Goal: Find specific page/section: Find specific page/section

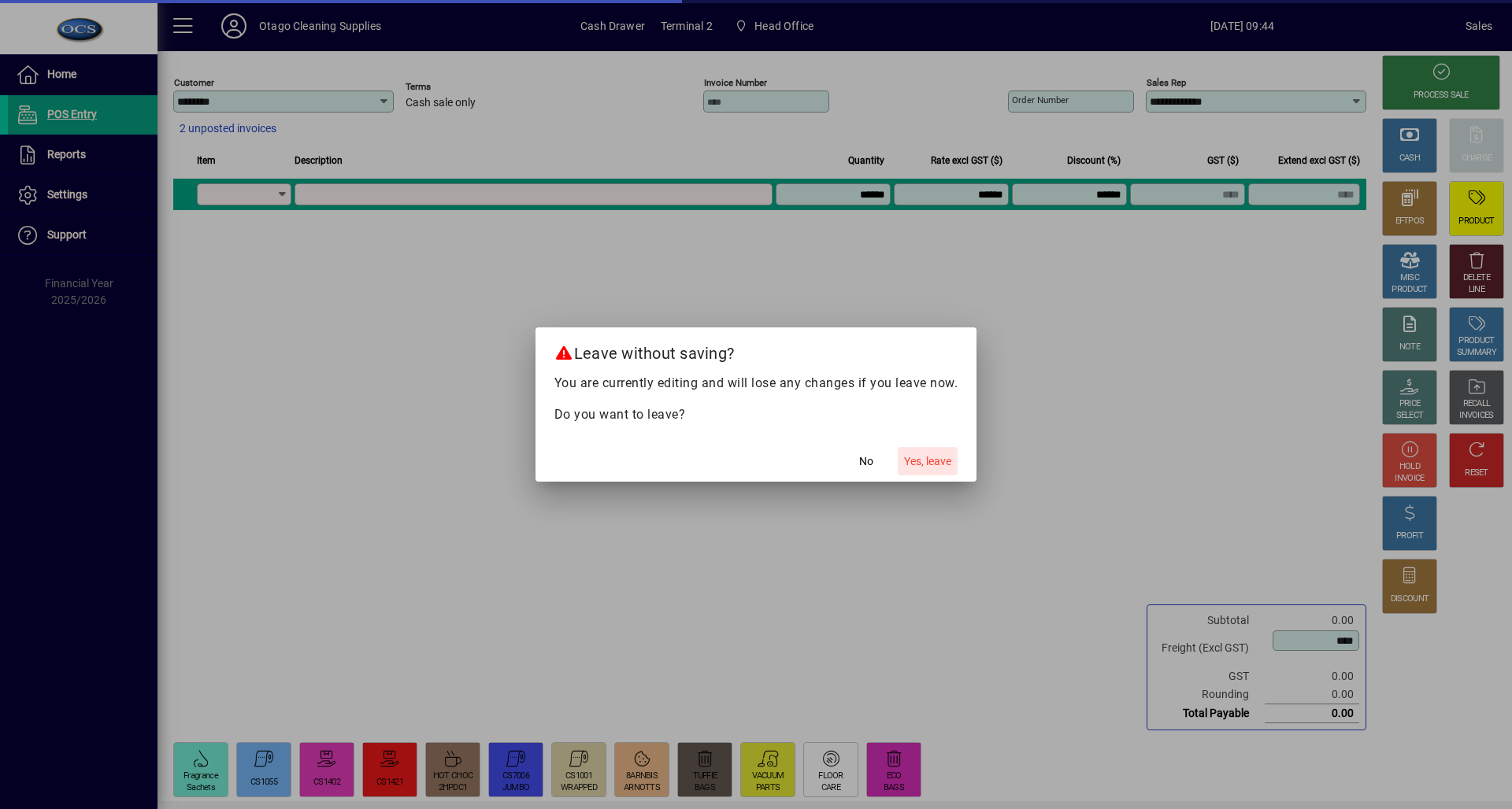
click at [926, 466] on span "Yes, leave" at bounding box center [928, 462] width 47 height 16
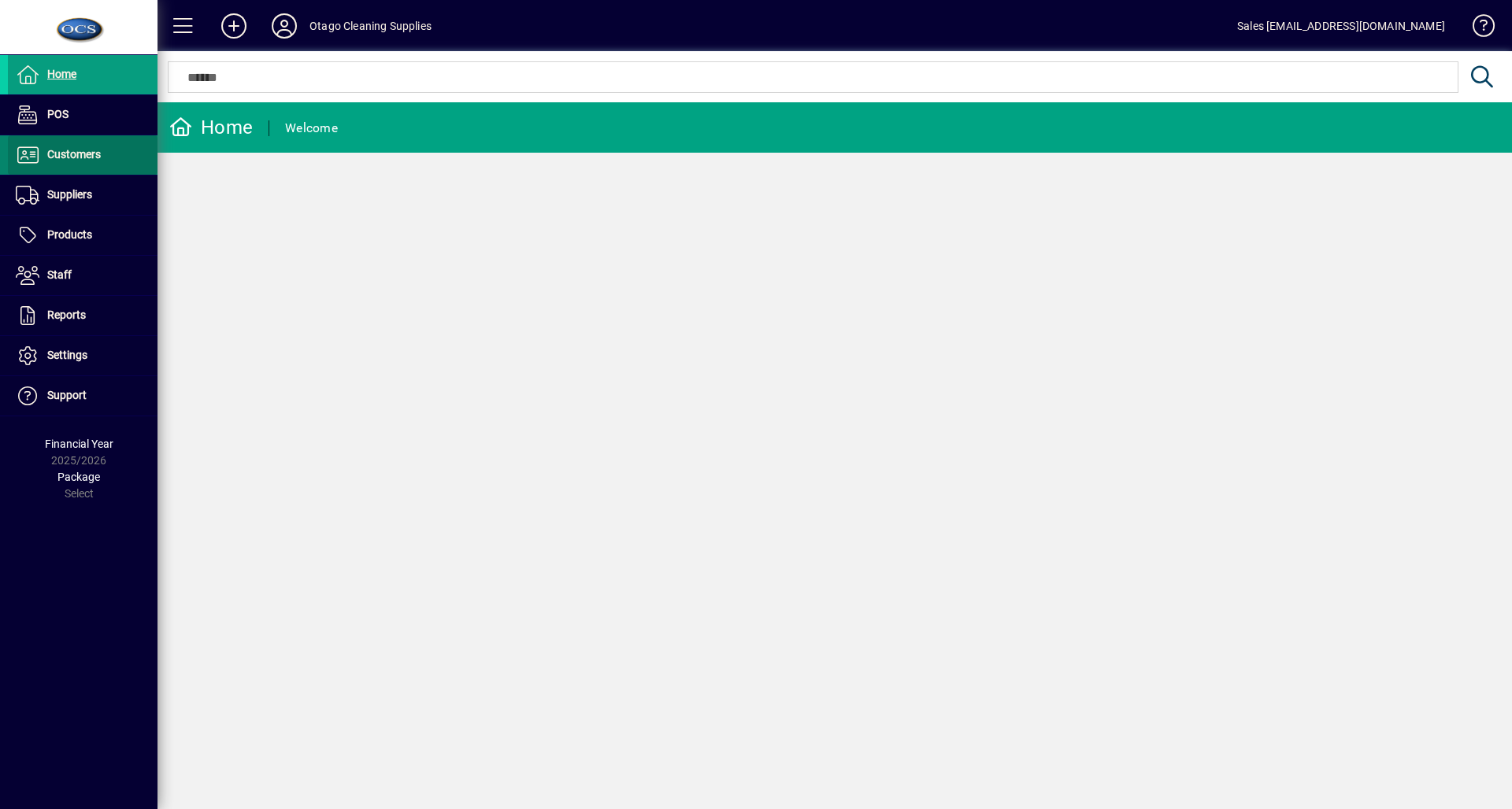
click at [22, 161] on icon at bounding box center [27, 154] width 24 height 19
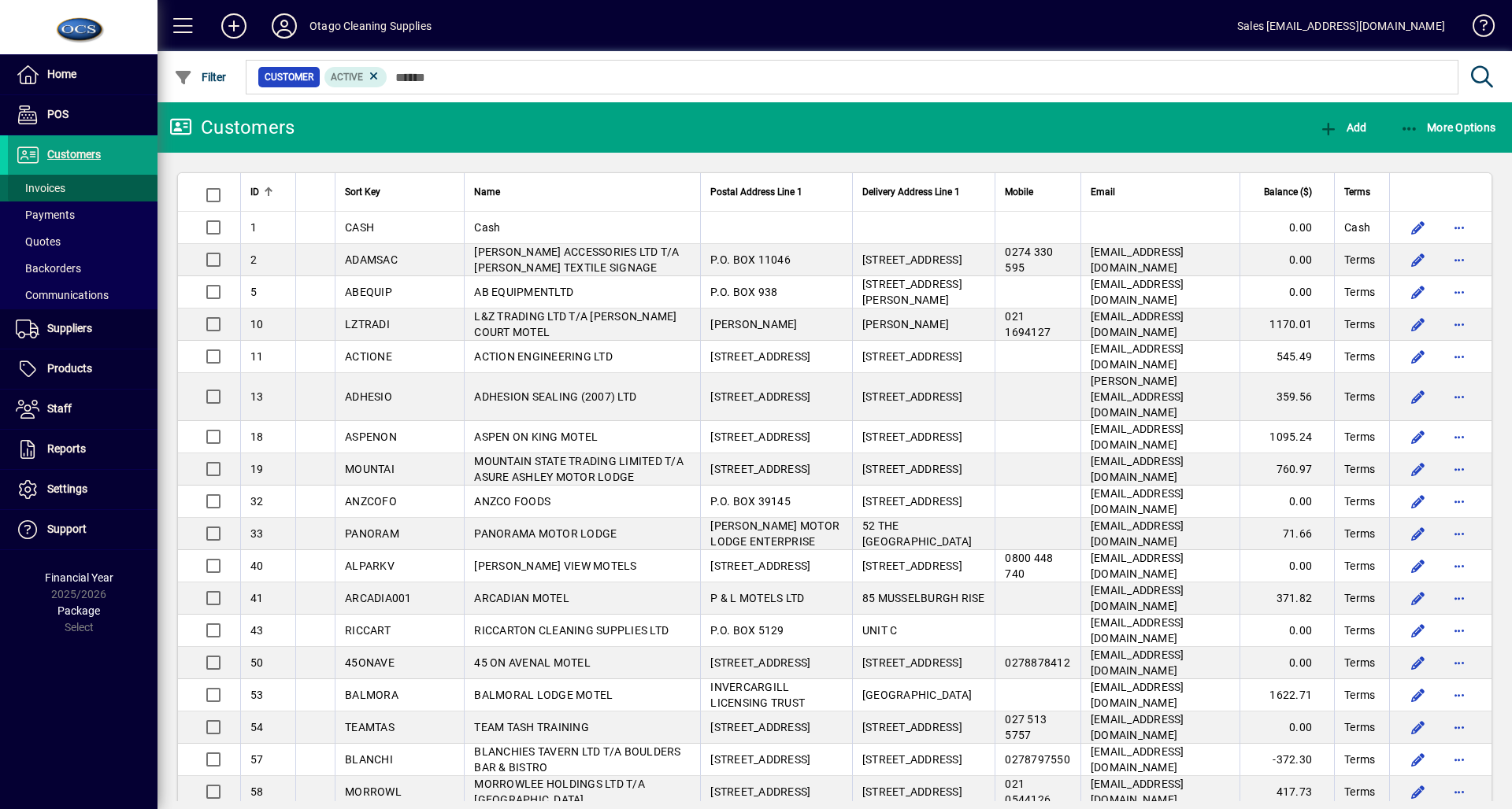
click at [31, 182] on span "Invoices" at bounding box center [37, 189] width 58 height 16
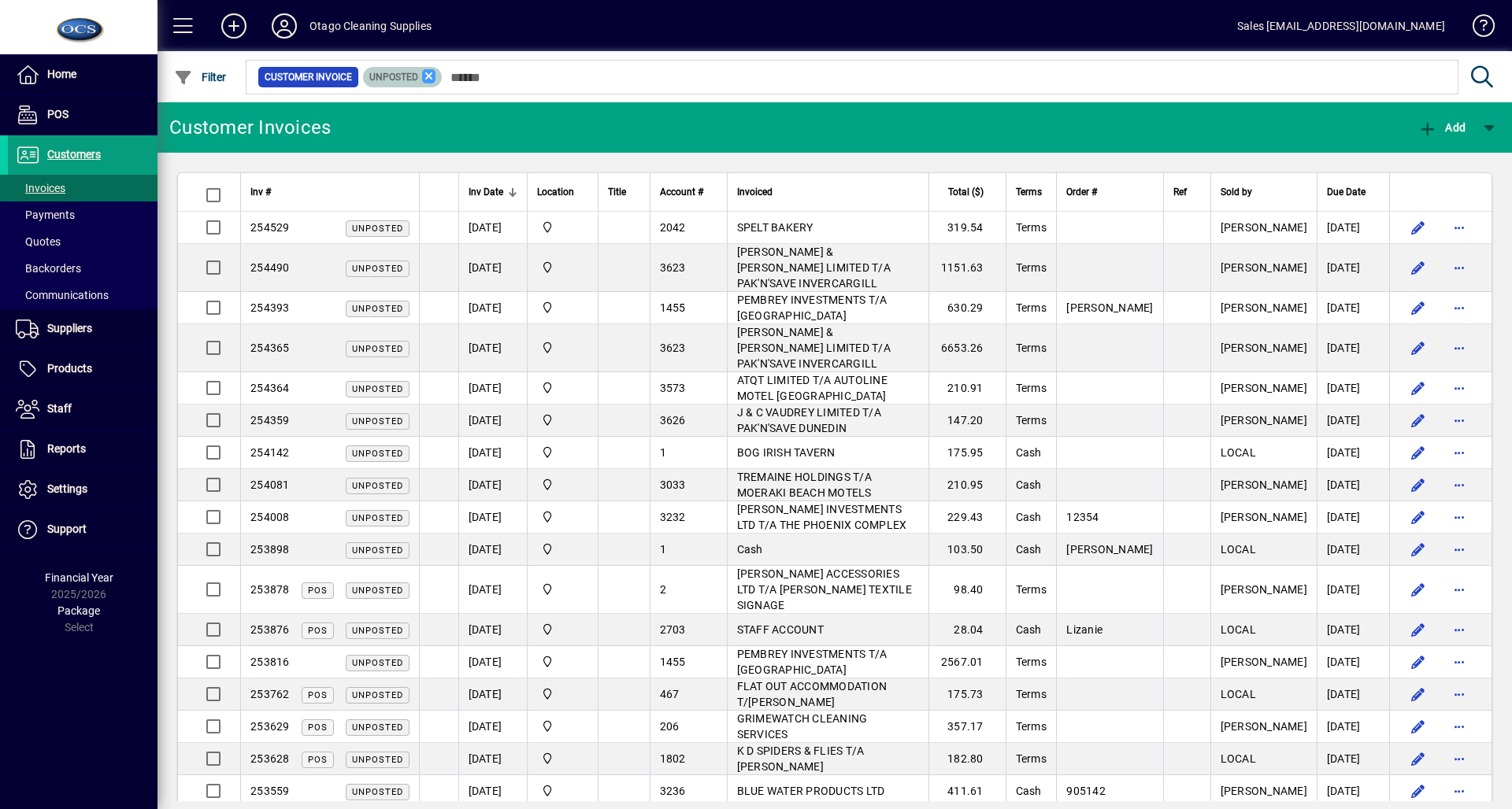
click at [433, 78] on icon at bounding box center [429, 76] width 14 height 14
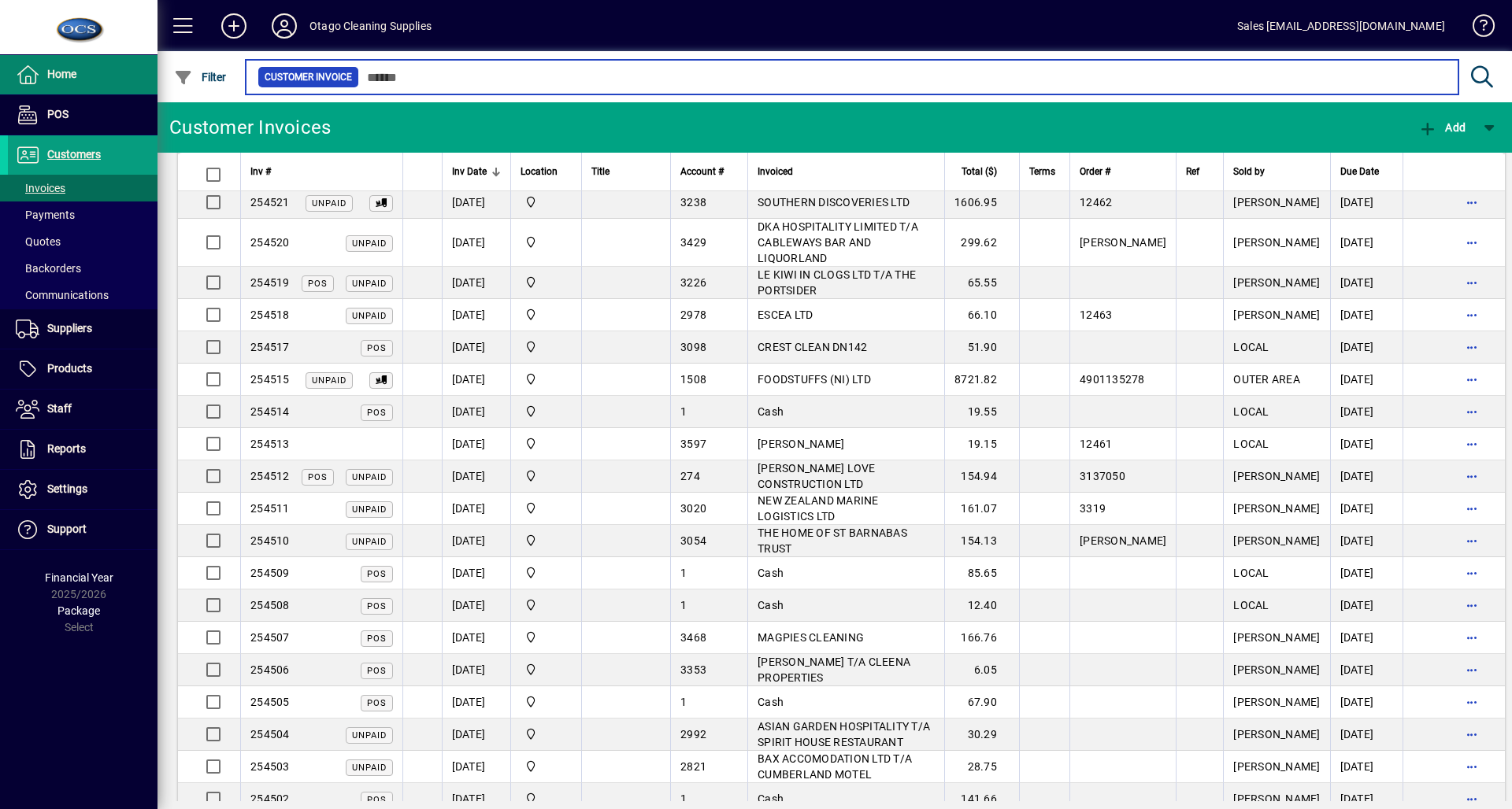
scroll to position [3496, 0]
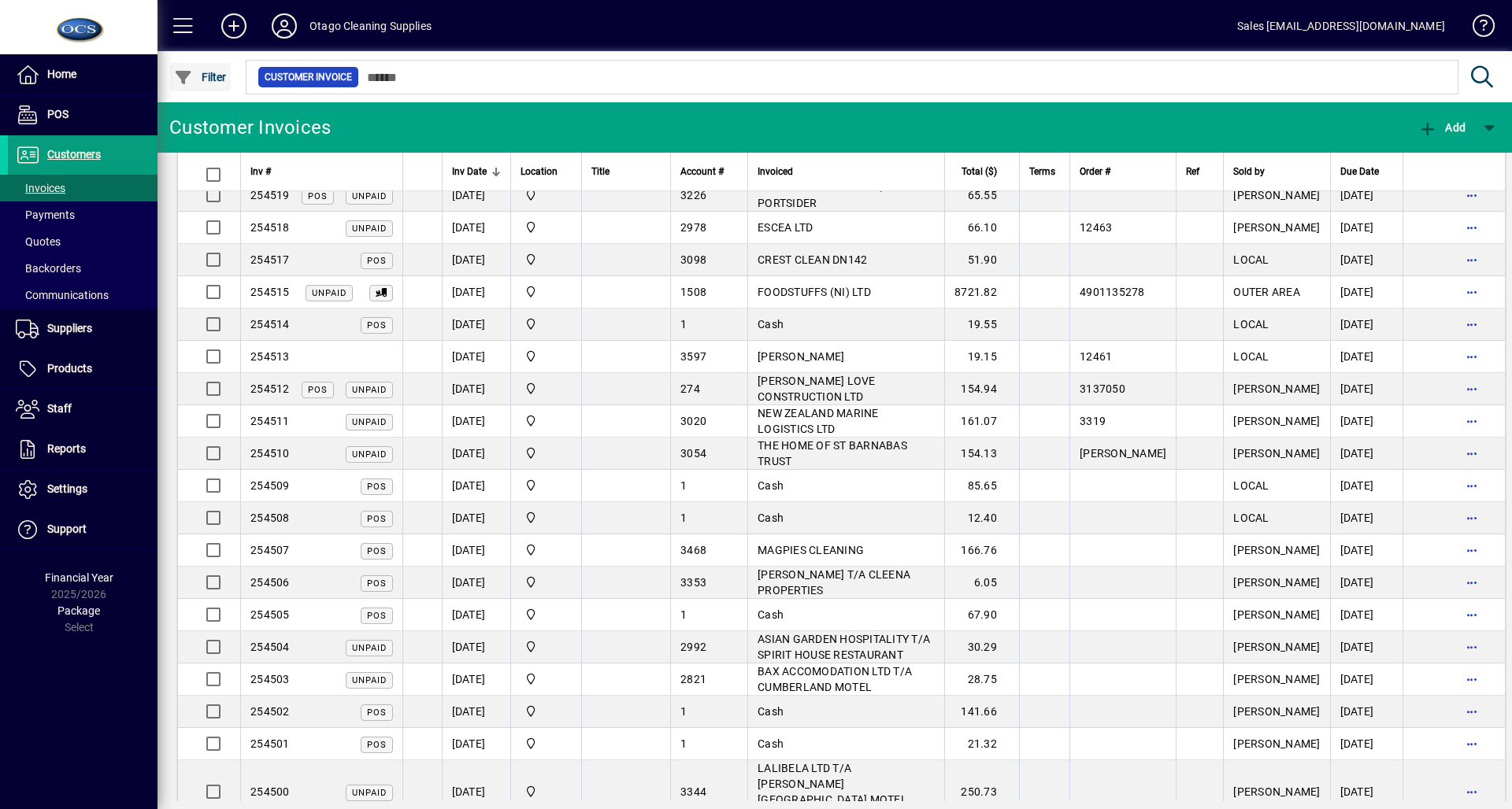
click at [185, 72] on icon "button" at bounding box center [184, 77] width 20 height 15
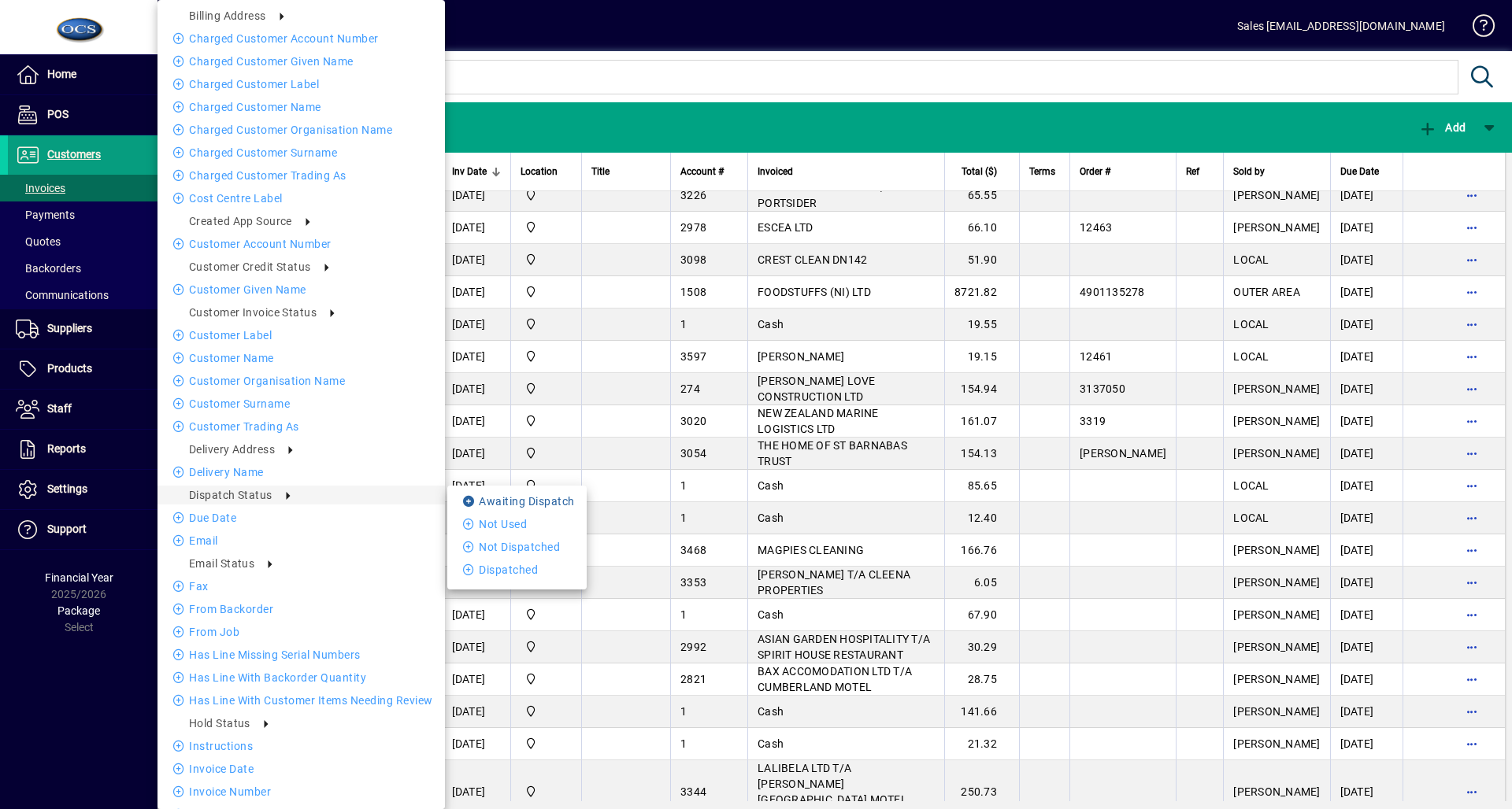
click at [463, 496] on icon at bounding box center [470, 502] width 15 height 11
